Goal: Task Accomplishment & Management: Use online tool/utility

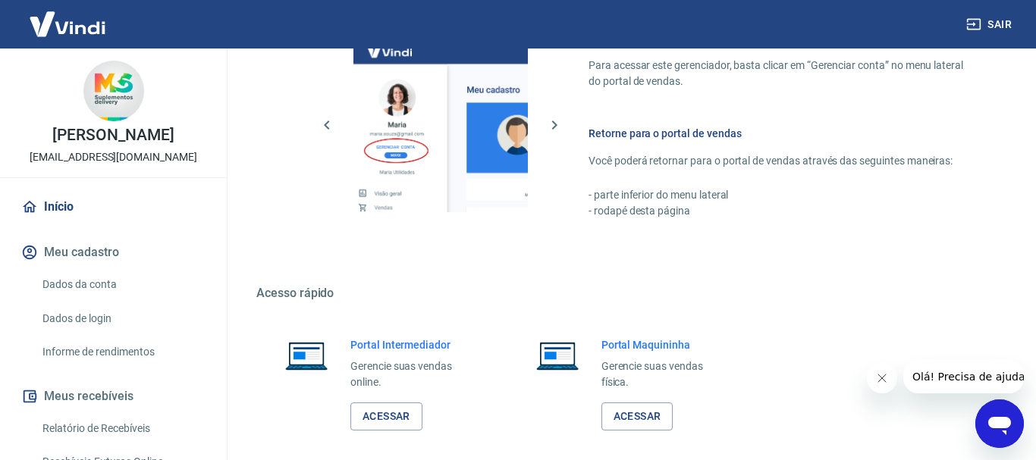
scroll to position [768, 0]
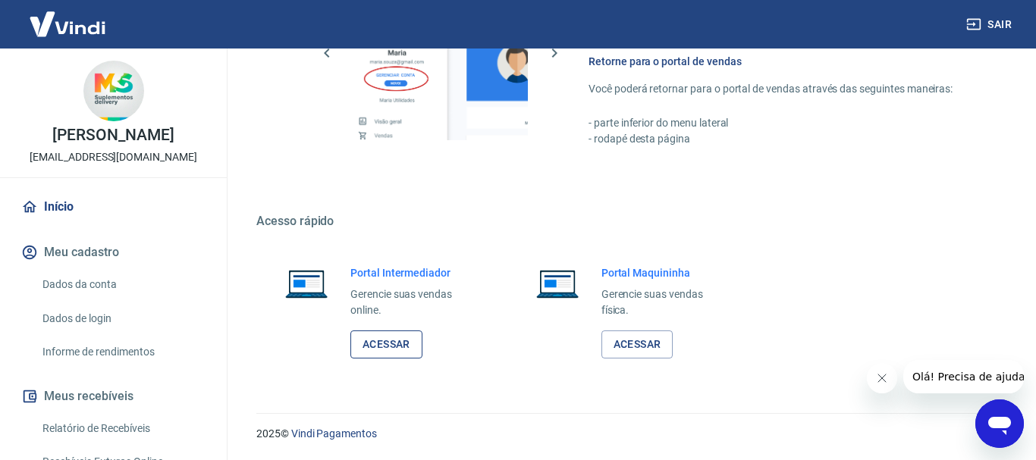
click at [405, 347] on link "Acessar" at bounding box center [386, 345] width 72 height 28
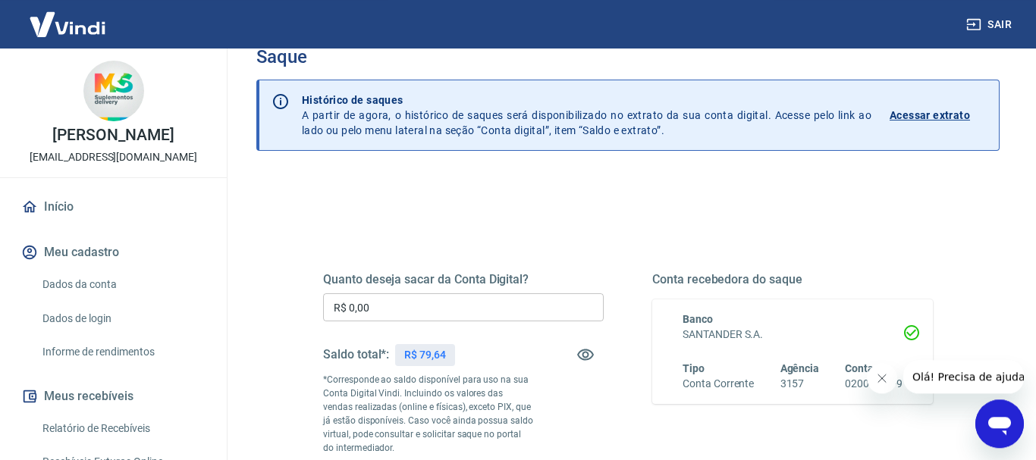
scroll to position [77, 0]
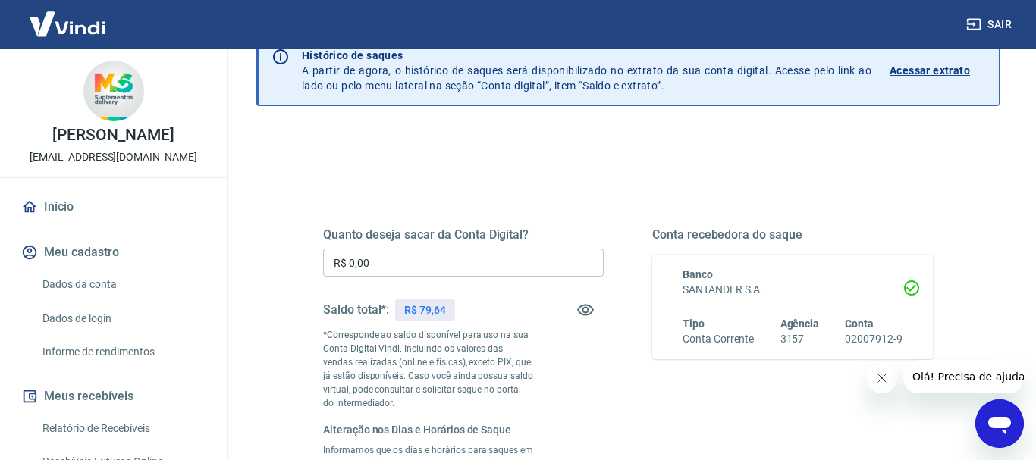
click at [878, 387] on button "Fechar mensagem da empresa" at bounding box center [881, 378] width 30 height 30
